Goal: Task Accomplishment & Management: Use online tool/utility

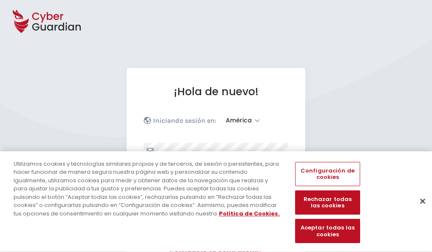
select select "América"
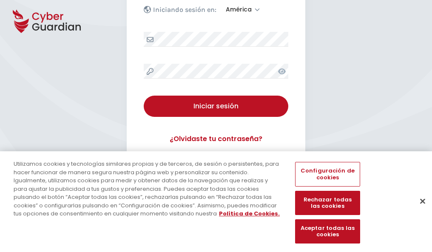
click at [419, 210] on button "Cerrar" at bounding box center [423, 201] width 19 height 19
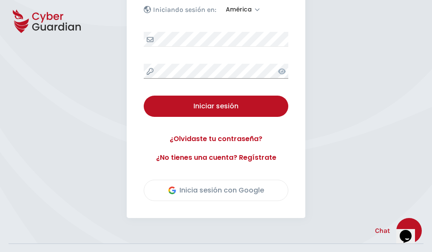
scroll to position [193, 0]
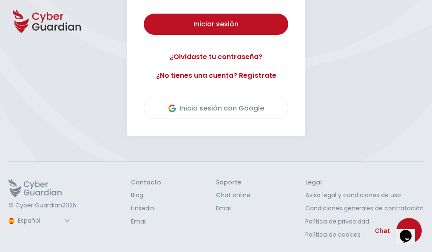
click at [144, 14] on button "Iniciar sesión" at bounding box center [216, 24] width 145 height 21
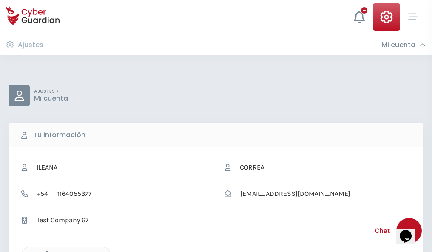
click at [45, 252] on icon "button" at bounding box center [44, 254] width 7 height 7
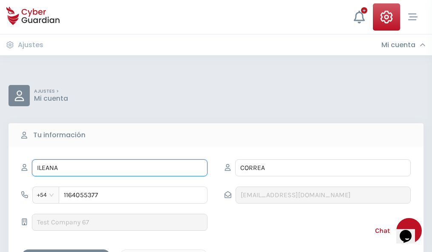
click at [120, 168] on input "ILEANA" at bounding box center [120, 168] width 176 height 17
type input "I"
type input "Manu"
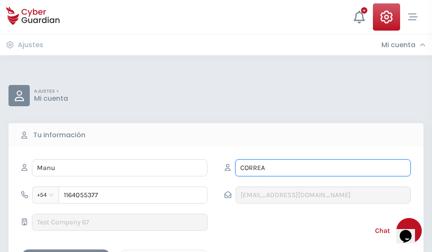
click at [323, 168] on input "CORREA" at bounding box center [323, 168] width 176 height 17
type input "C"
type input "Dalmau"
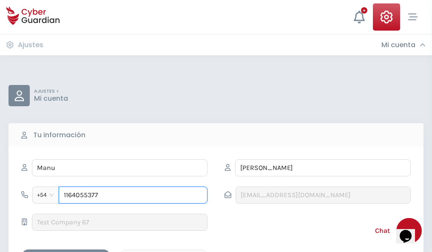
click at [133, 195] on input "1164055377" at bounding box center [133, 195] width 149 height 17
type input "1"
type input "4849376536"
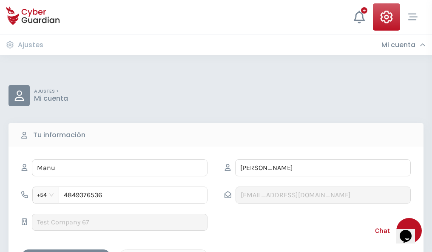
click at [164, 252] on div "Cancelar" at bounding box center [164, 257] width 76 height 11
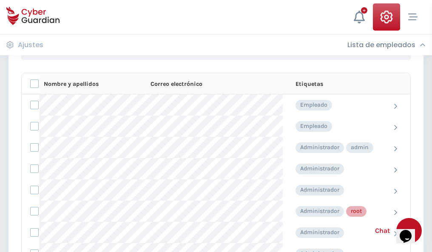
scroll to position [428, 0]
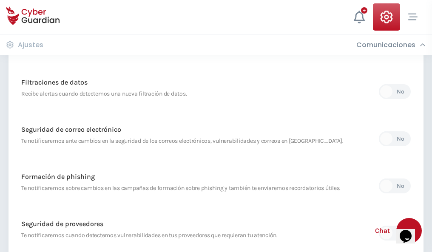
scroll to position [448, 0]
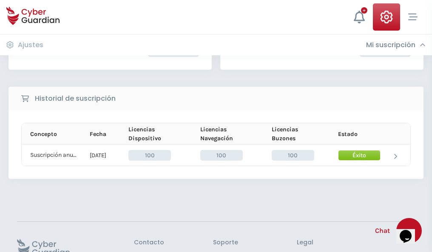
scroll to position [216, 0]
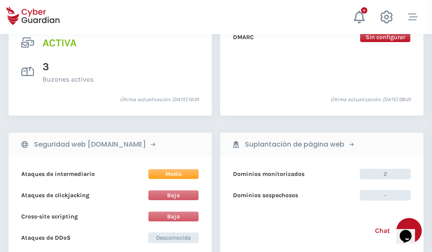
scroll to position [865, 0]
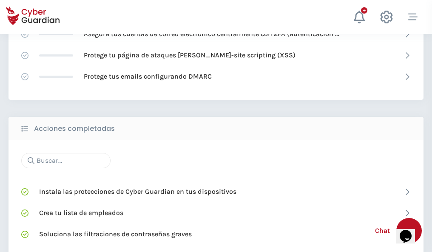
scroll to position [567, 0]
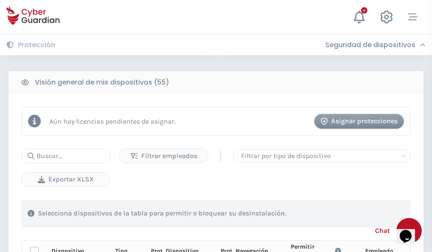
scroll to position [752, 0]
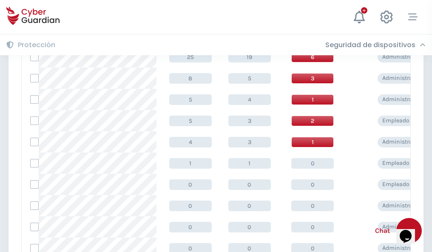
scroll to position [429, 0]
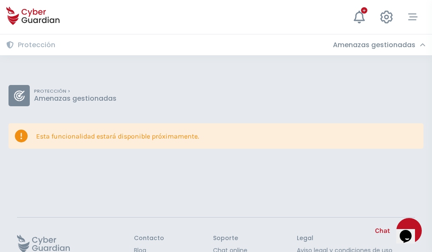
scroll to position [55, 0]
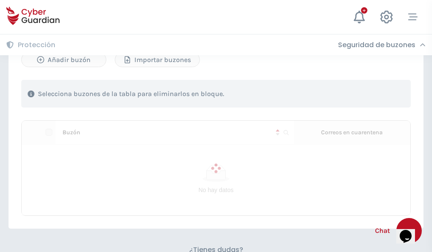
scroll to position [364, 0]
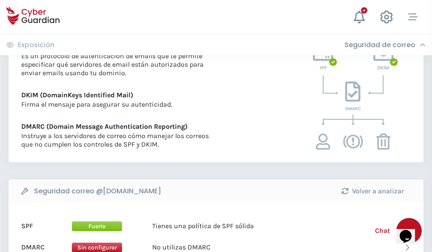
scroll to position [459, 0]
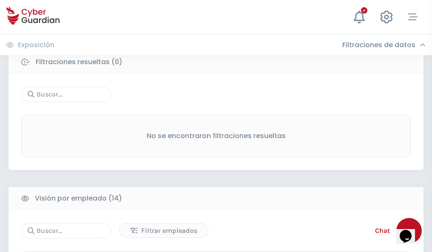
scroll to position [769, 0]
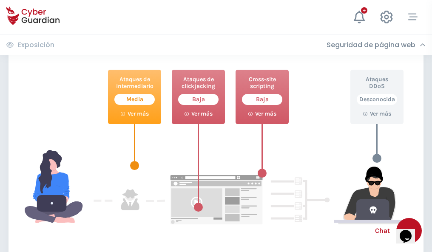
scroll to position [464, 0]
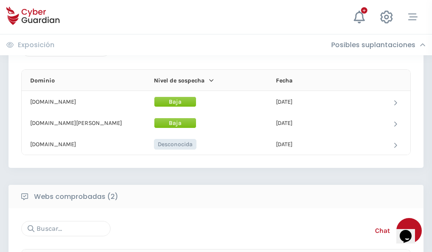
scroll to position [511, 0]
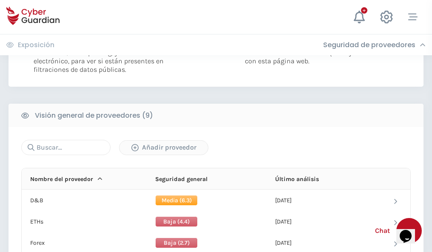
scroll to position [613, 0]
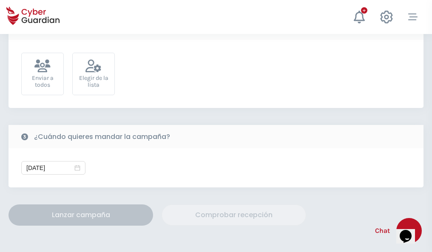
scroll to position [312, 0]
